Goal: Information Seeking & Learning: Learn about a topic

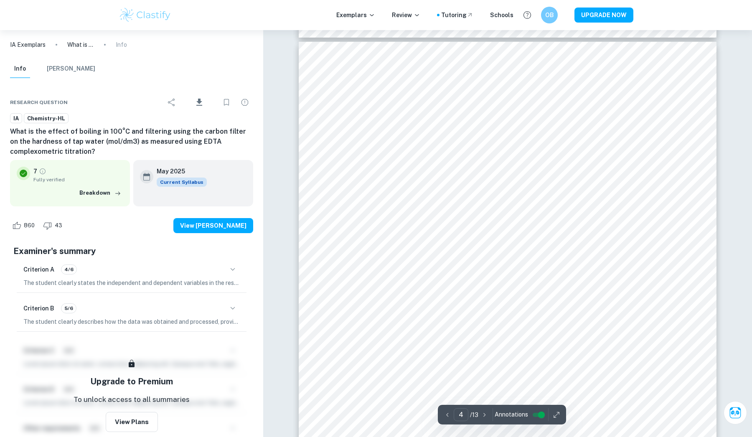
scroll to position [1939, 0]
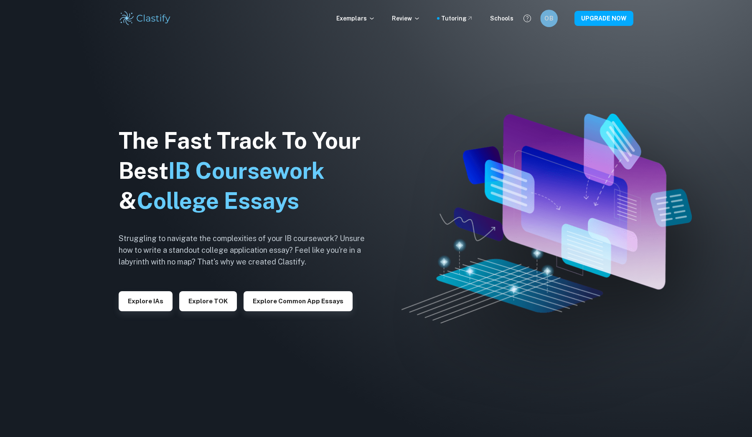
click at [550, 15] on h6 "OB" at bounding box center [549, 19] width 10 height 10
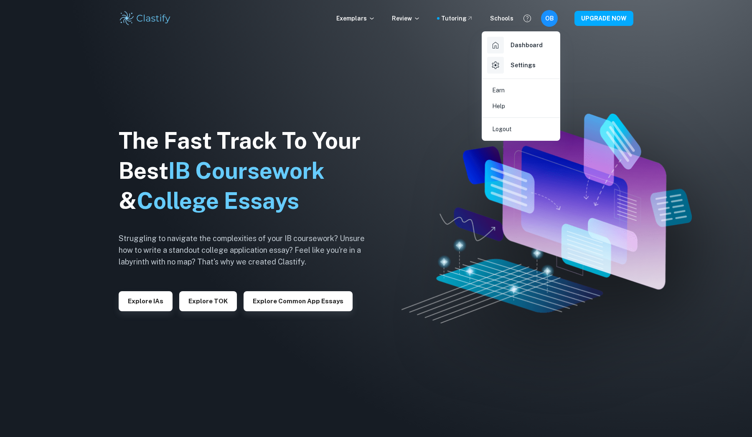
click at [386, 108] on div at bounding box center [376, 218] width 752 height 437
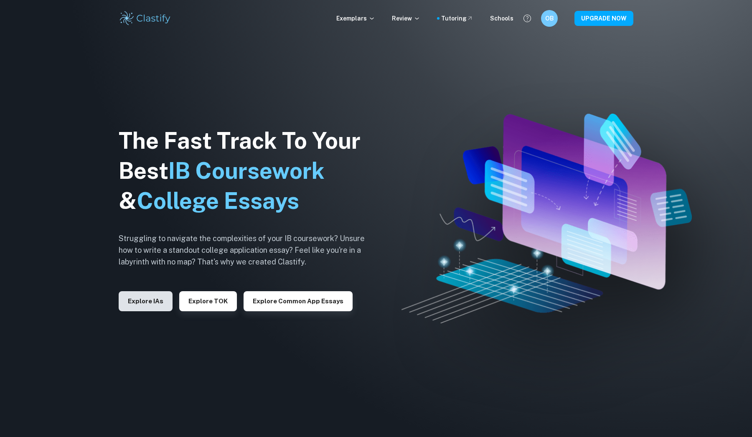
click at [161, 307] on button "Explore IAs" at bounding box center [146, 301] width 54 height 20
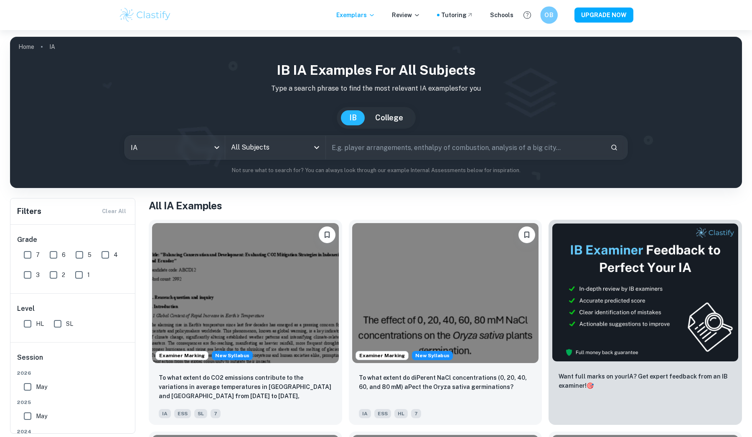
click at [556, 14] on div "OB" at bounding box center [549, 15] width 18 height 18
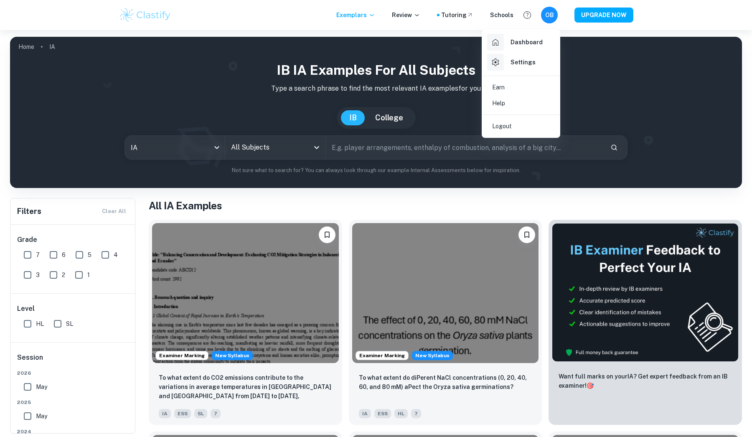
click at [422, 208] on div at bounding box center [376, 218] width 752 height 437
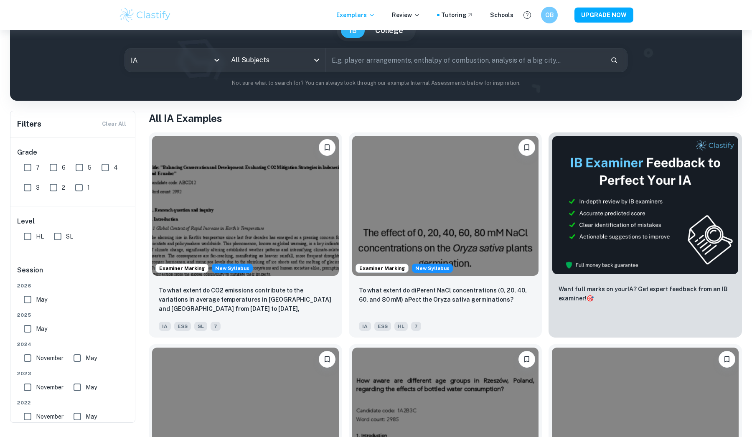
scroll to position [88, 0]
click at [31, 233] on input "HL" at bounding box center [27, 236] width 17 height 17
checkbox input "true"
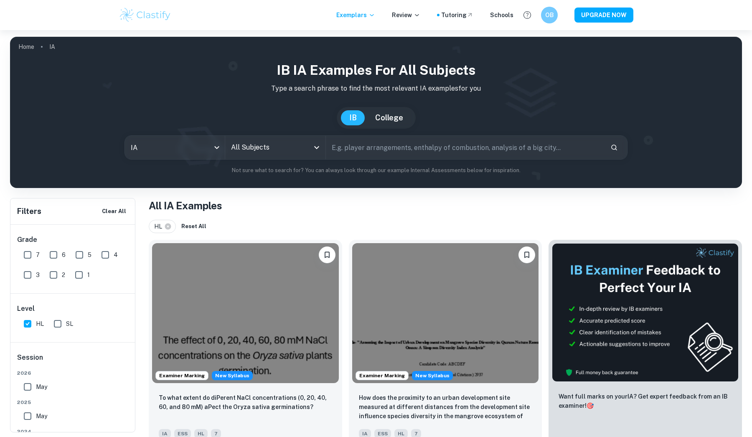
scroll to position [0, 0]
click at [286, 156] on div "All Subjects" at bounding box center [275, 147] width 100 height 23
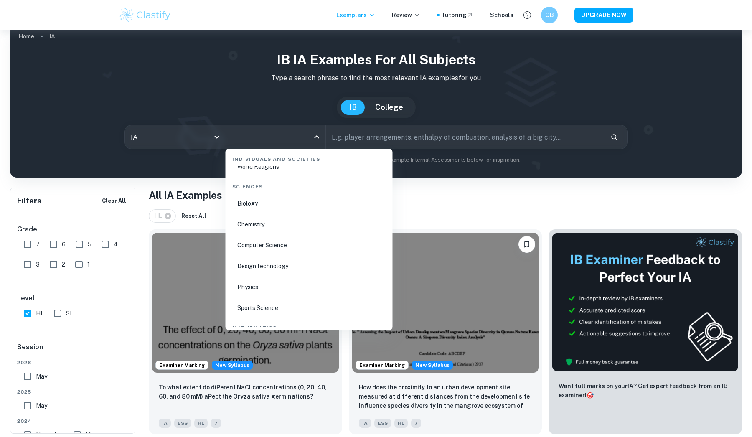
scroll to position [1267, 0]
click at [260, 236] on li "Chemistry" at bounding box center [309, 234] width 161 height 19
type input "Chemistry"
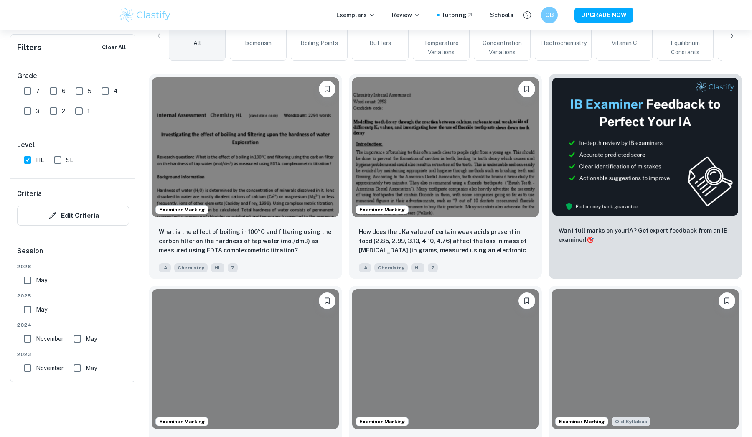
scroll to position [257, 0]
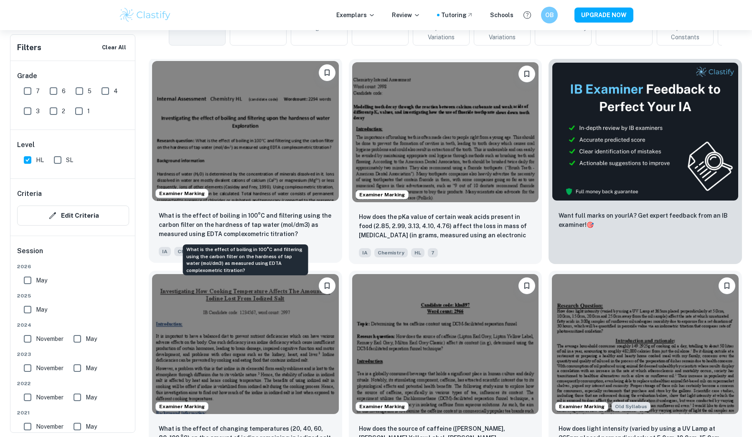
click at [278, 212] on p "What is the effect of boiling in 100°C and filtering using the carbon filter on…" at bounding box center [245, 225] width 173 height 28
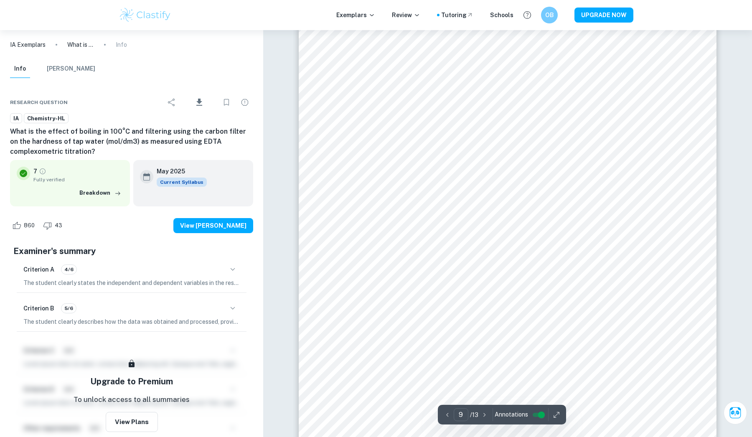
scroll to position [5041, 0]
type input "4"
